Goal: Information Seeking & Learning: Learn about a topic

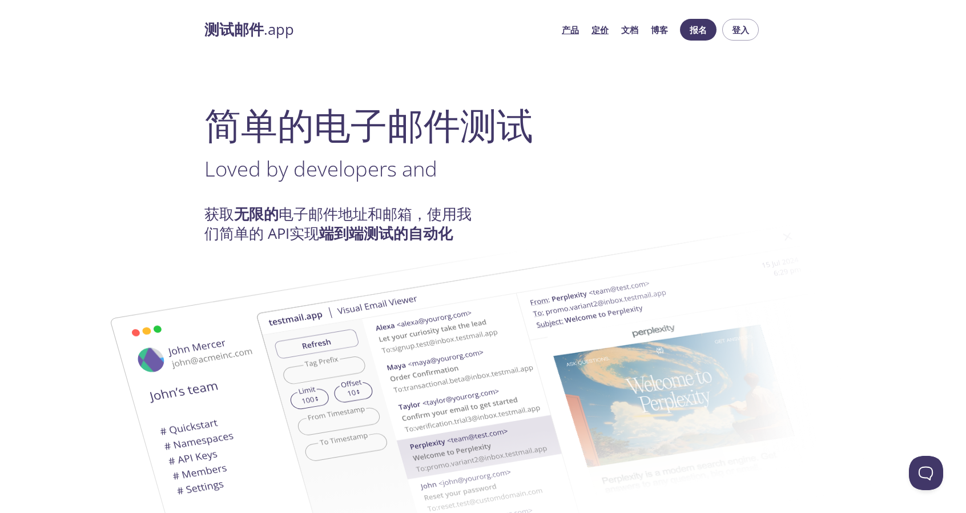
click at [595, 32] on font "定价" at bounding box center [600, 29] width 17 height 11
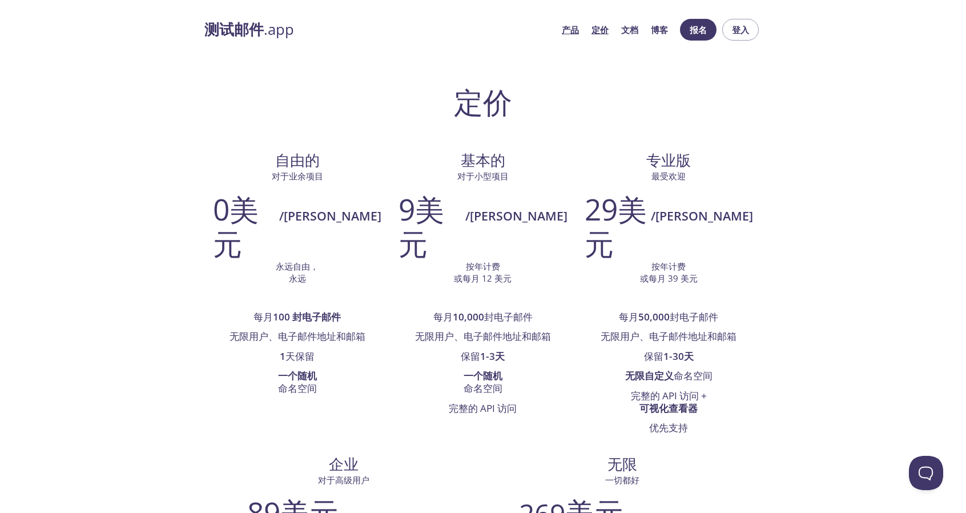
click at [575, 31] on font "产品" at bounding box center [570, 29] width 17 height 11
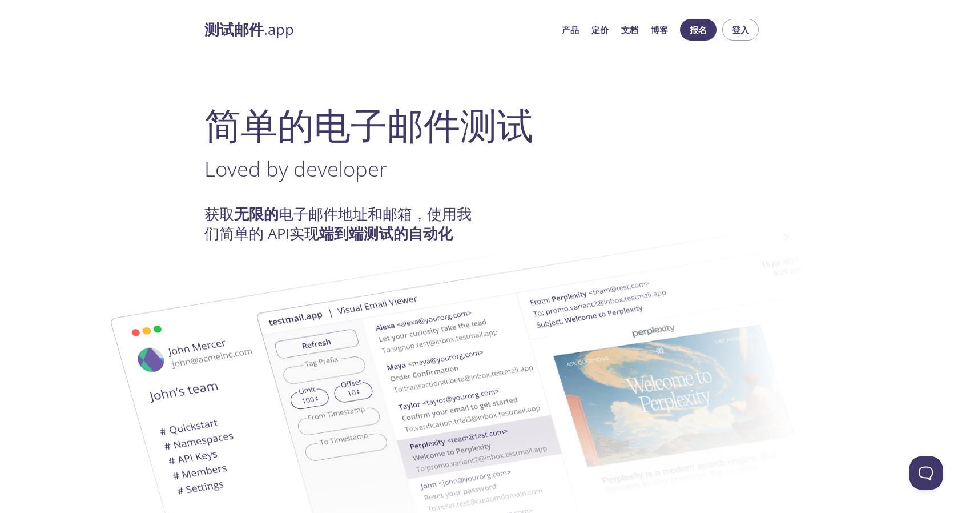
click at [635, 30] on font "文档" at bounding box center [629, 29] width 17 height 11
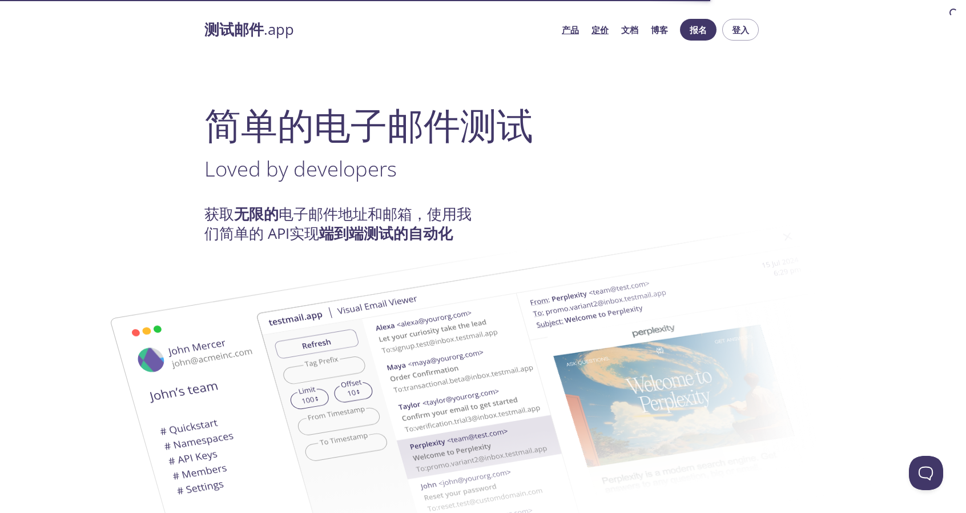
click at [597, 33] on font "定价" at bounding box center [600, 29] width 17 height 11
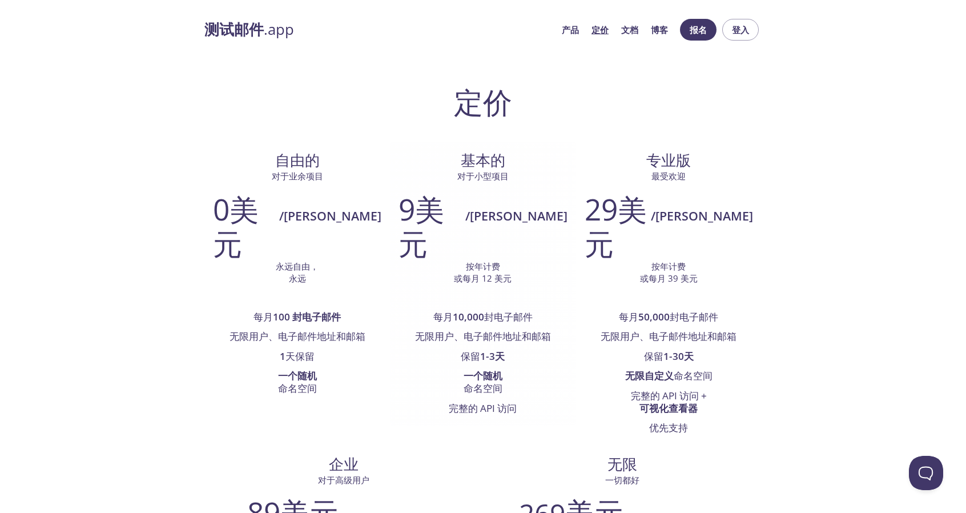
click at [399, 204] on font "9美元" at bounding box center [422, 226] width 46 height 74
click at [454, 272] on font "或每月 12 美元" at bounding box center [483, 277] width 58 height 11
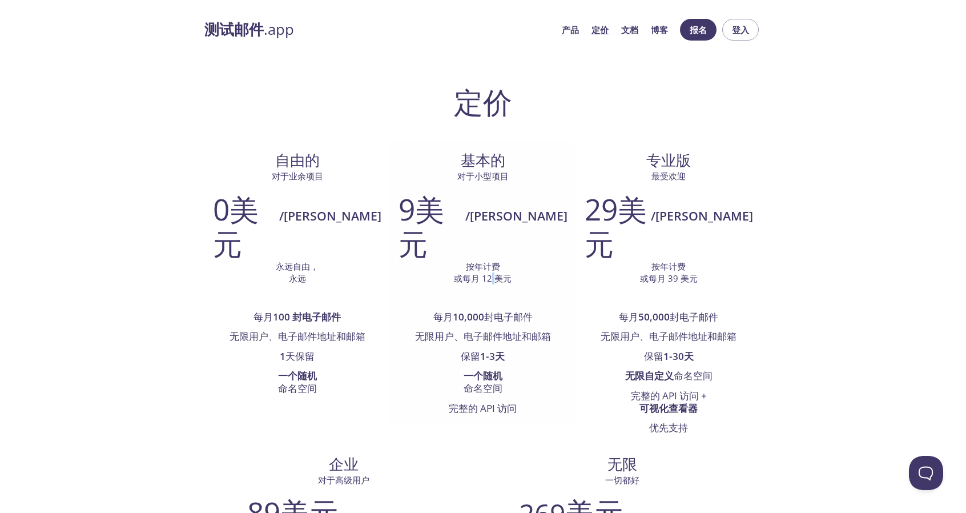
click at [454, 272] on font "或每月 12 美元" at bounding box center [483, 277] width 58 height 11
click at [390, 259] on div "9美元 /米 按年计费 或每月 12 美元 每月 10,000 封电子邮件 无限用户、电子邮件地址和邮箱 保留 1-3天 一个随机 命名空间 完整的 API …" at bounding box center [483, 305] width 186 height 242
